Goal: Understand process/instructions

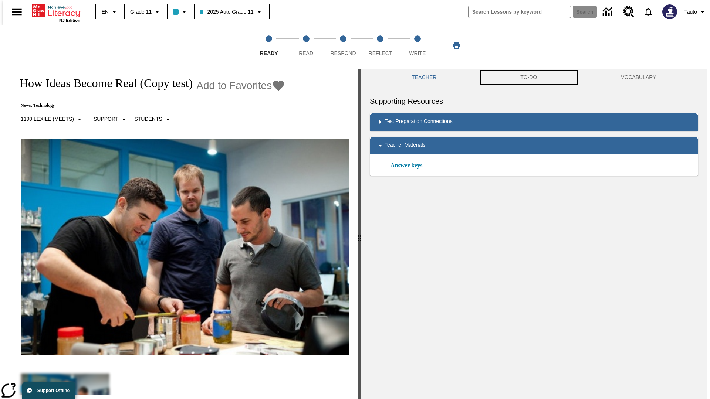
click at [529, 78] on button "TO-DO" at bounding box center [528, 78] width 101 height 18
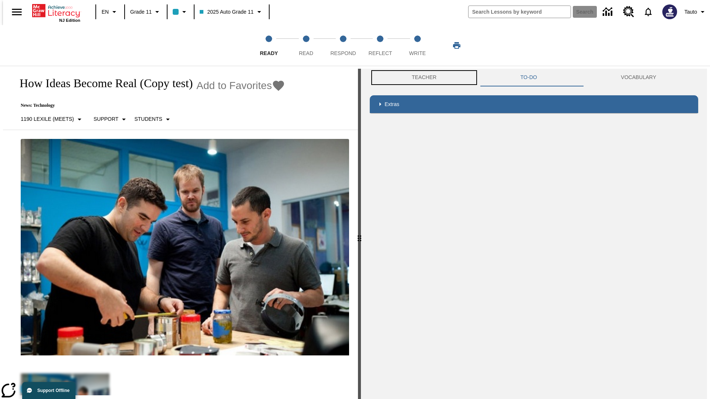
click at [422, 78] on button "Teacher" at bounding box center [424, 78] width 109 height 18
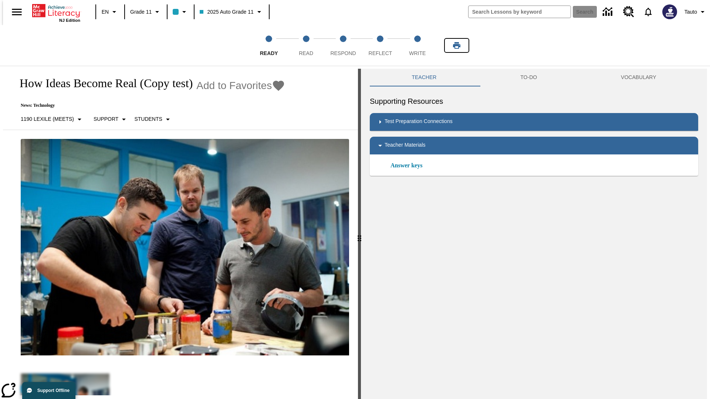
click at [456, 45] on icon "Print" at bounding box center [456, 45] width 7 height 7
